Goal: Check status: Check status

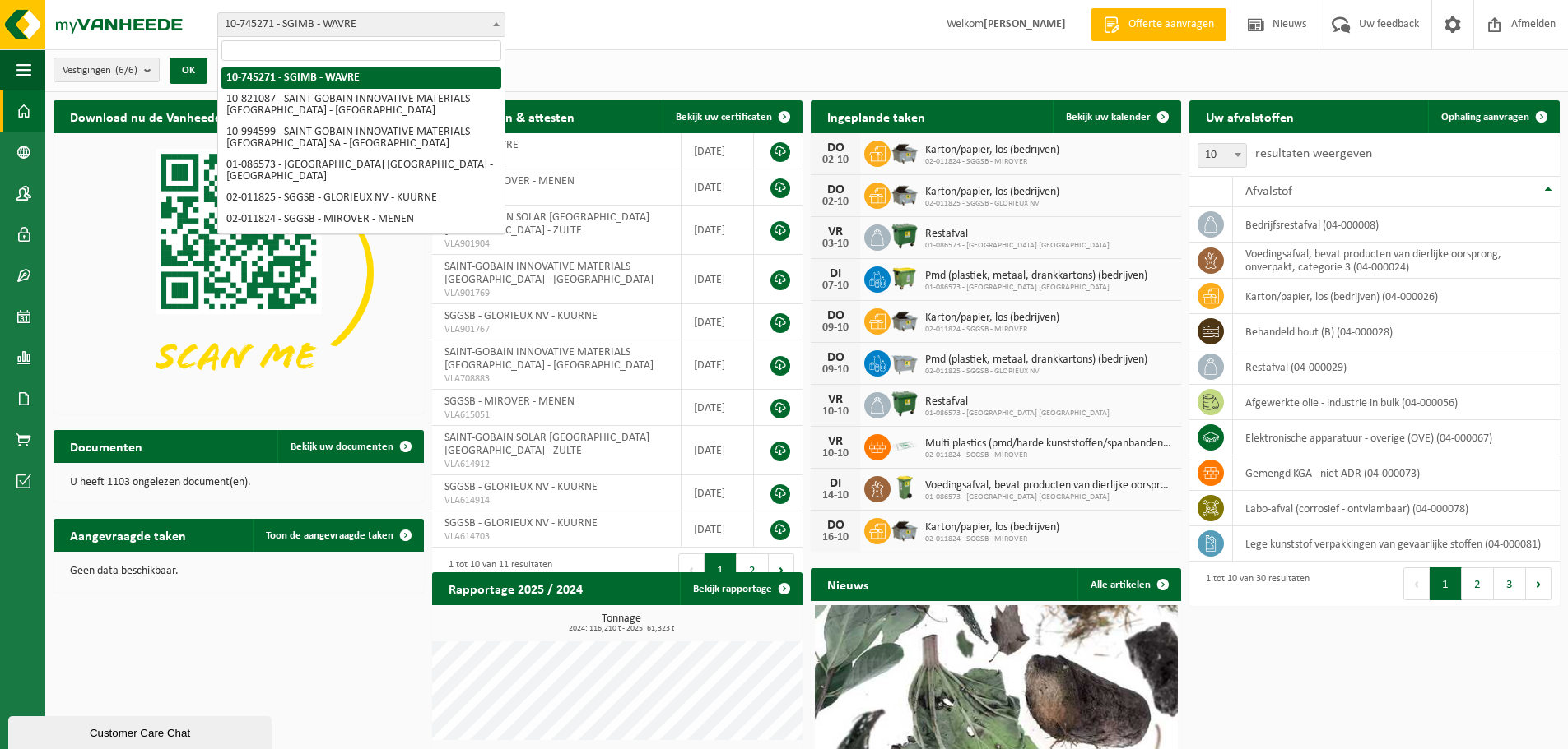
click at [386, 31] on span "10-745271 - SGIMB - WAVRE" at bounding box center [361, 24] width 287 height 23
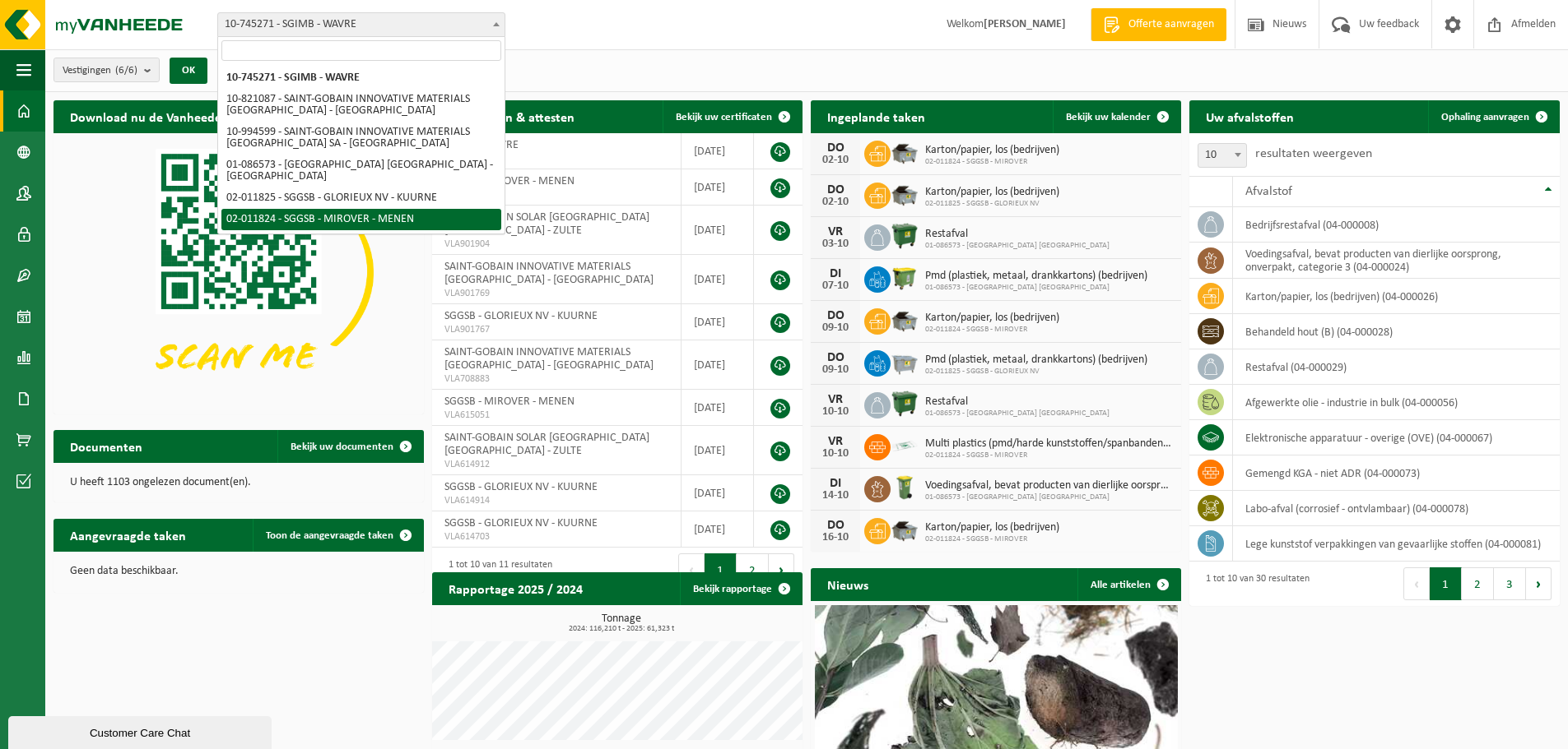
select select "2325"
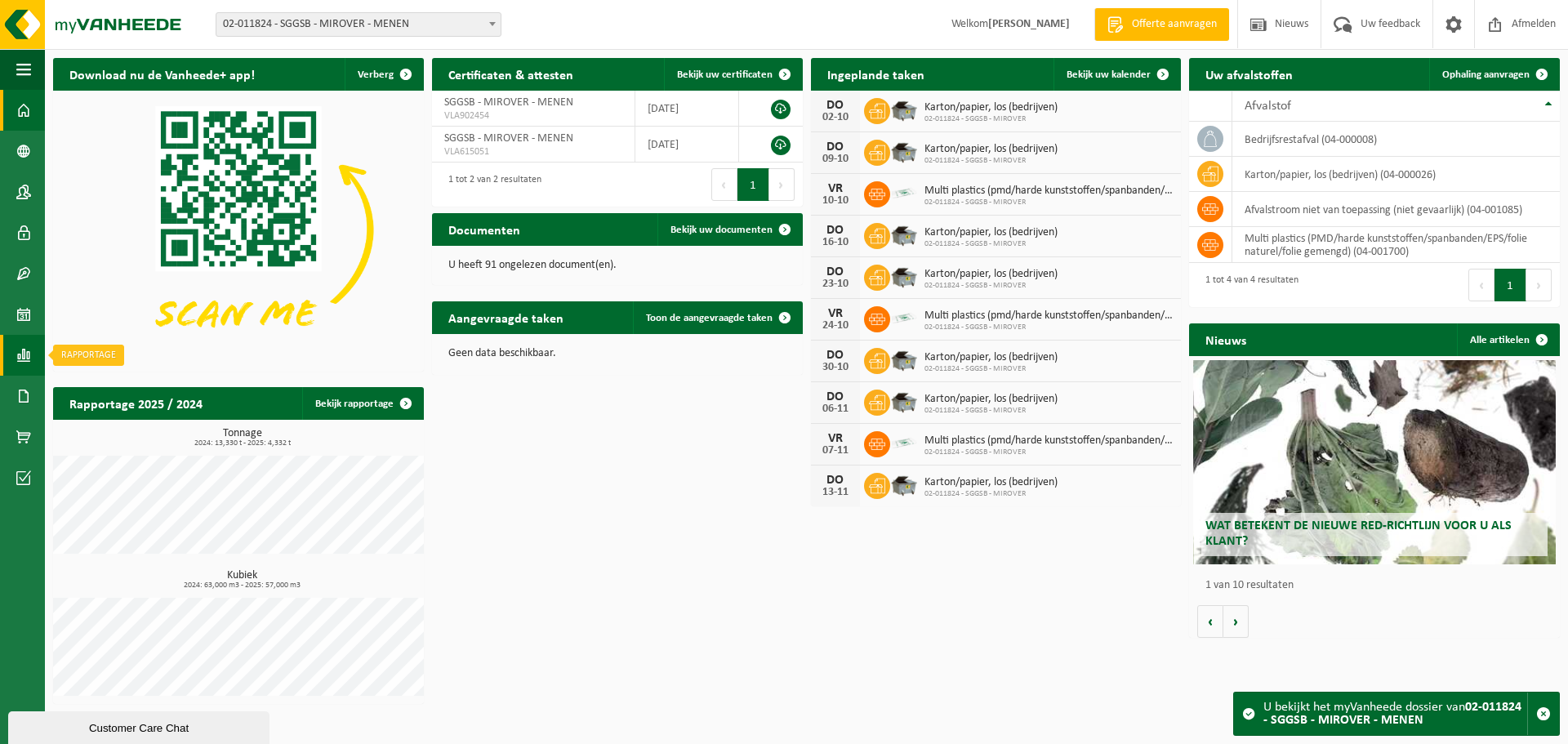
click at [15, 349] on link "Rapportage" at bounding box center [23, 355] width 45 height 41
click at [141, 355] on span "In grafiekvorm" at bounding box center [131, 356] width 74 height 31
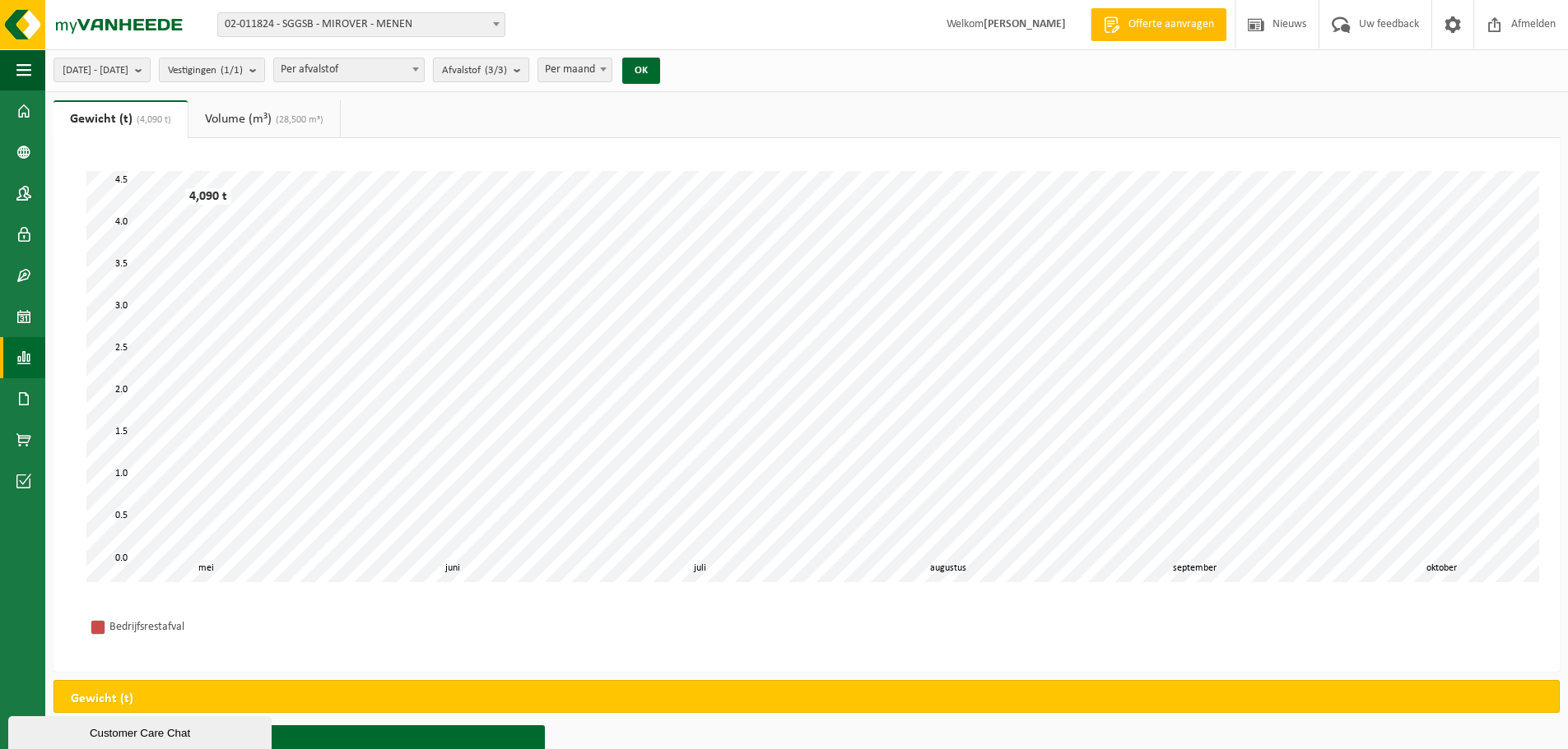
click at [507, 74] on span "Afvalstof (3/3)" at bounding box center [474, 71] width 65 height 24
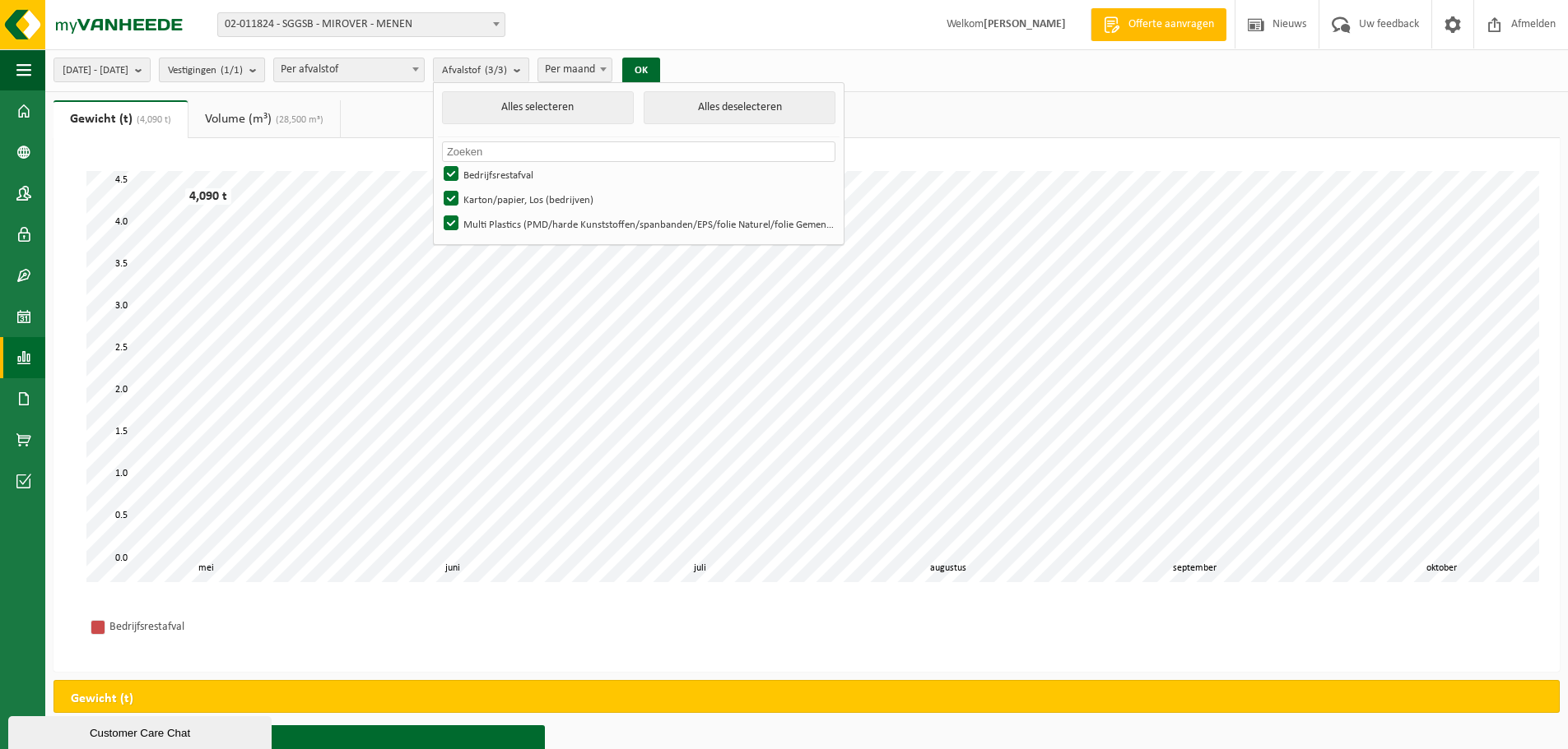
click at [243, 73] on count "(1/1)" at bounding box center [231, 70] width 22 height 10
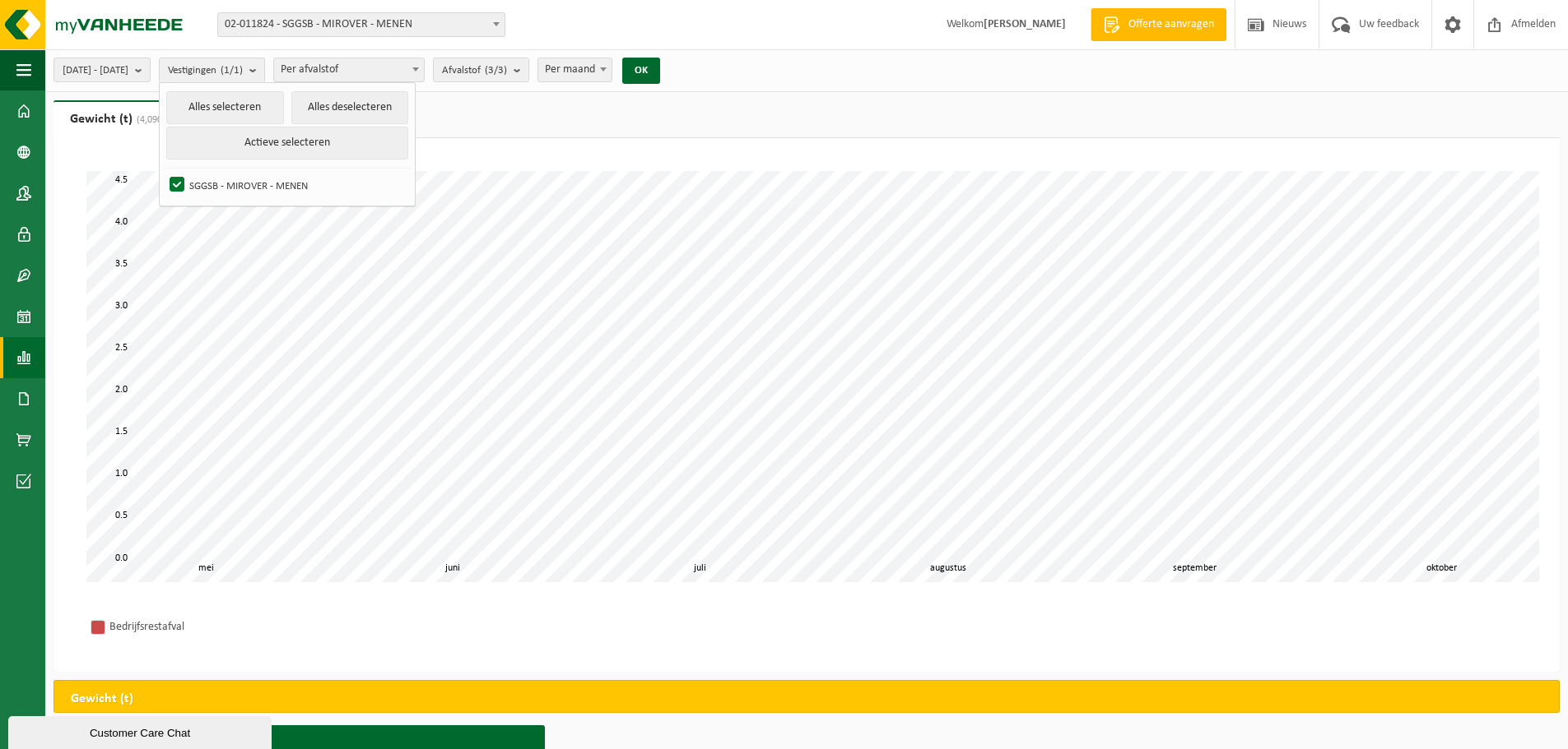
click at [398, 69] on span "Per afvalstof" at bounding box center [348, 70] width 150 height 23
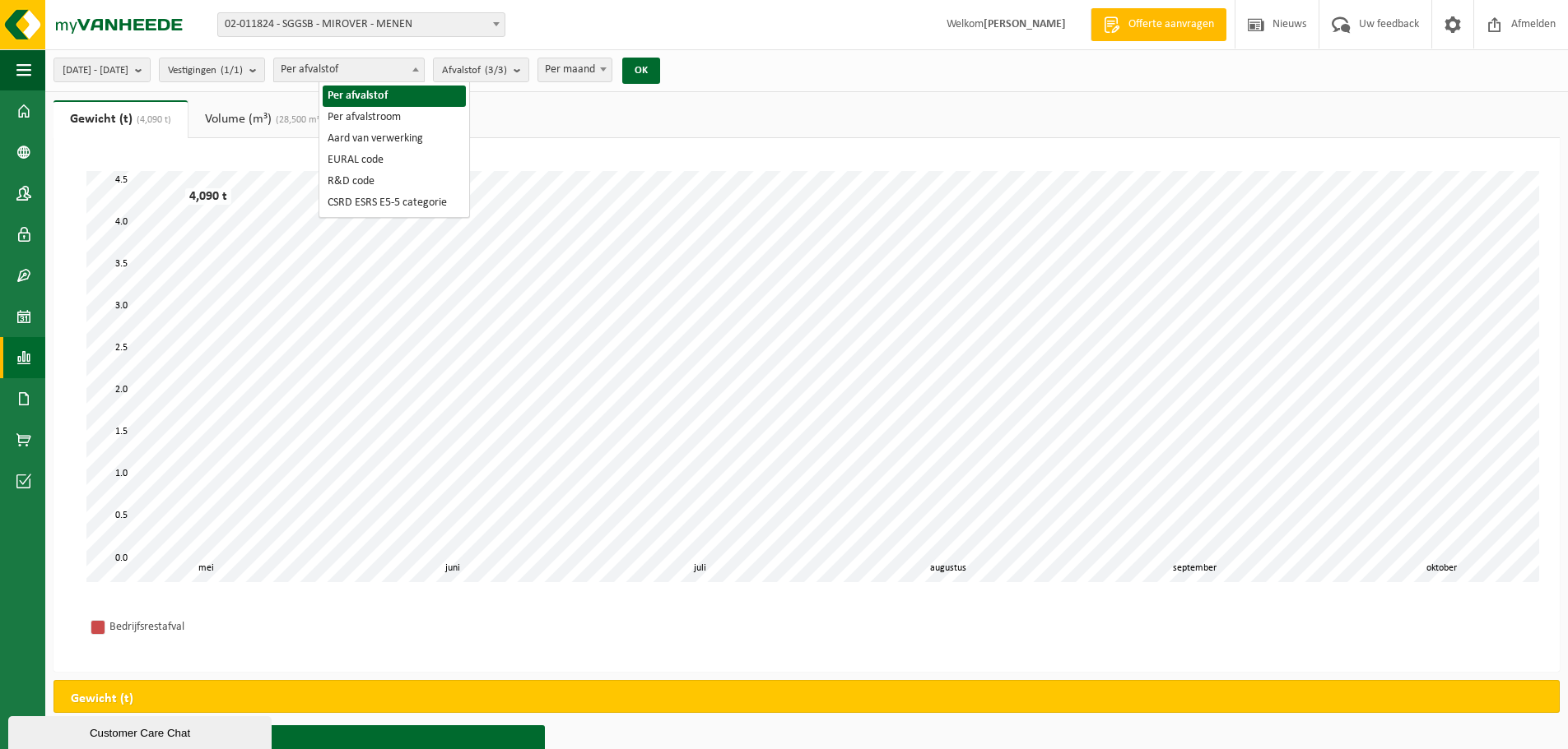
click at [1000, 77] on div "2025-05-01 - 2025-10-01 Huidige maand Vorige maand Laatste 6 maanden Huidig jaa…" at bounding box center [806, 70] width 1523 height 43
